Goal: Task Accomplishment & Management: Use online tool/utility

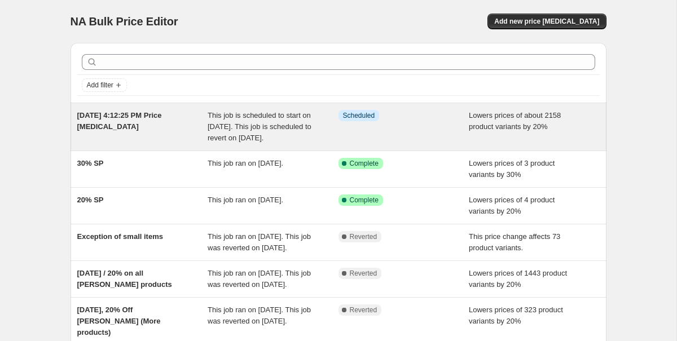
click at [312, 126] on div "This job is scheduled to start on August 28, 2025. This job is scheduled to rev…" at bounding box center [273, 127] width 131 height 34
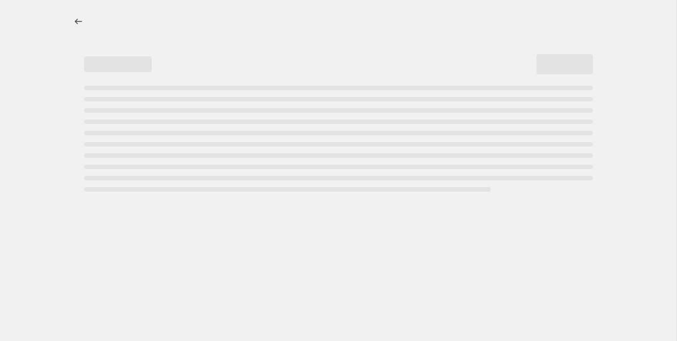
select select "percentage"
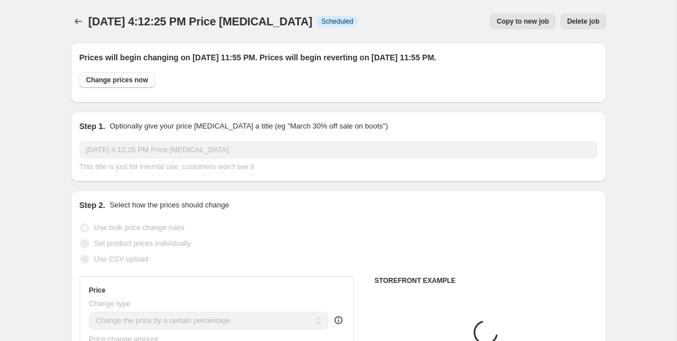
select select "collection"
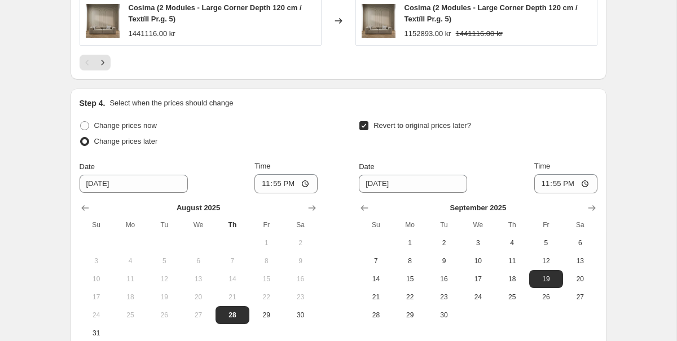
scroll to position [1087, 0]
click at [139, 120] on label "Change prices now" at bounding box center [118, 127] width 77 height 16
click at [81, 122] on input "Change prices now" at bounding box center [80, 122] width 1 height 1
radio input "true"
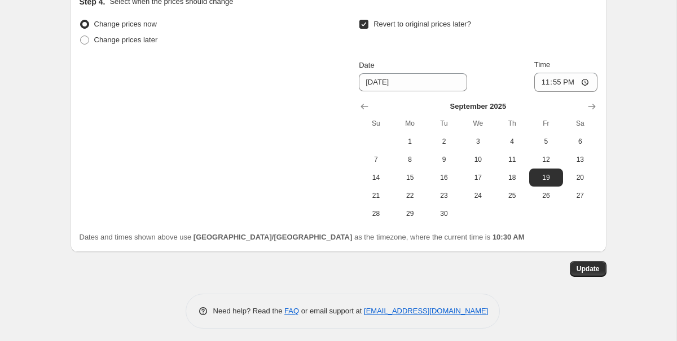
scroll to position [1190, 0]
click at [587, 264] on span "Update" at bounding box center [588, 268] width 23 height 9
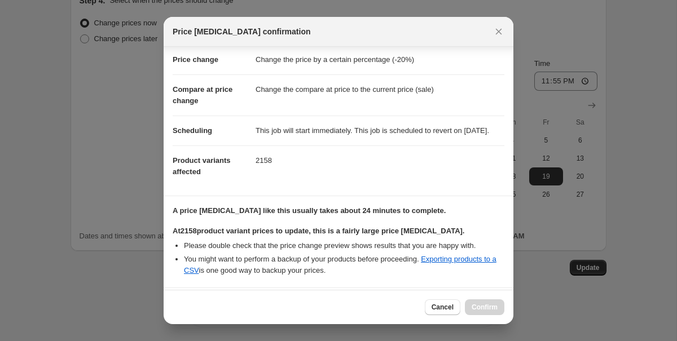
scroll to position [138, 0]
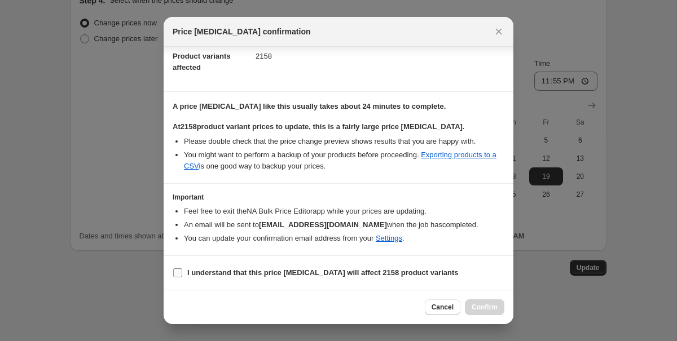
click at [312, 272] on b "I understand that this price change job will affect 2158 product variants" at bounding box center [322, 273] width 271 height 8
click at [182, 272] on input "I understand that this price change job will affect 2158 product variants" at bounding box center [177, 273] width 9 height 9
checkbox input "true"
click at [490, 308] on span "Confirm" at bounding box center [485, 307] width 26 height 9
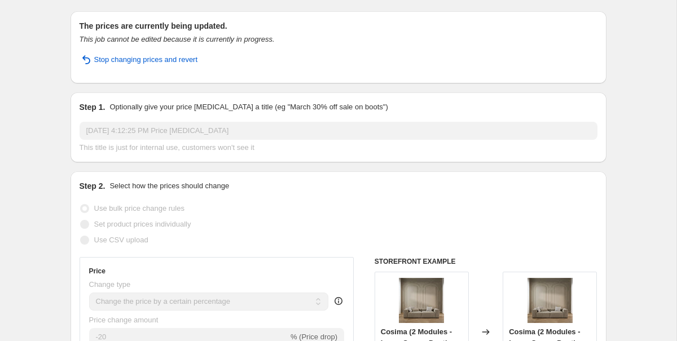
scroll to position [0, 0]
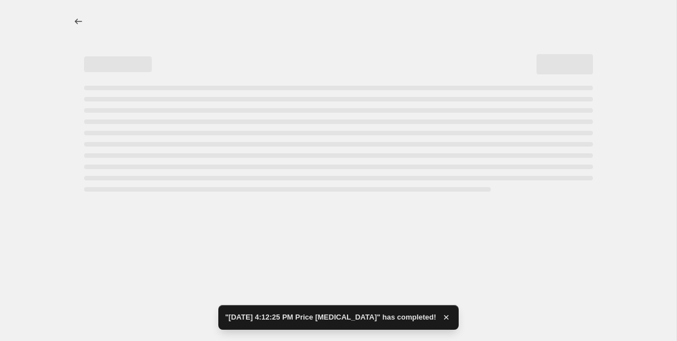
select select "percentage"
select select "collection"
